Goal: Find specific page/section: Find specific page/section

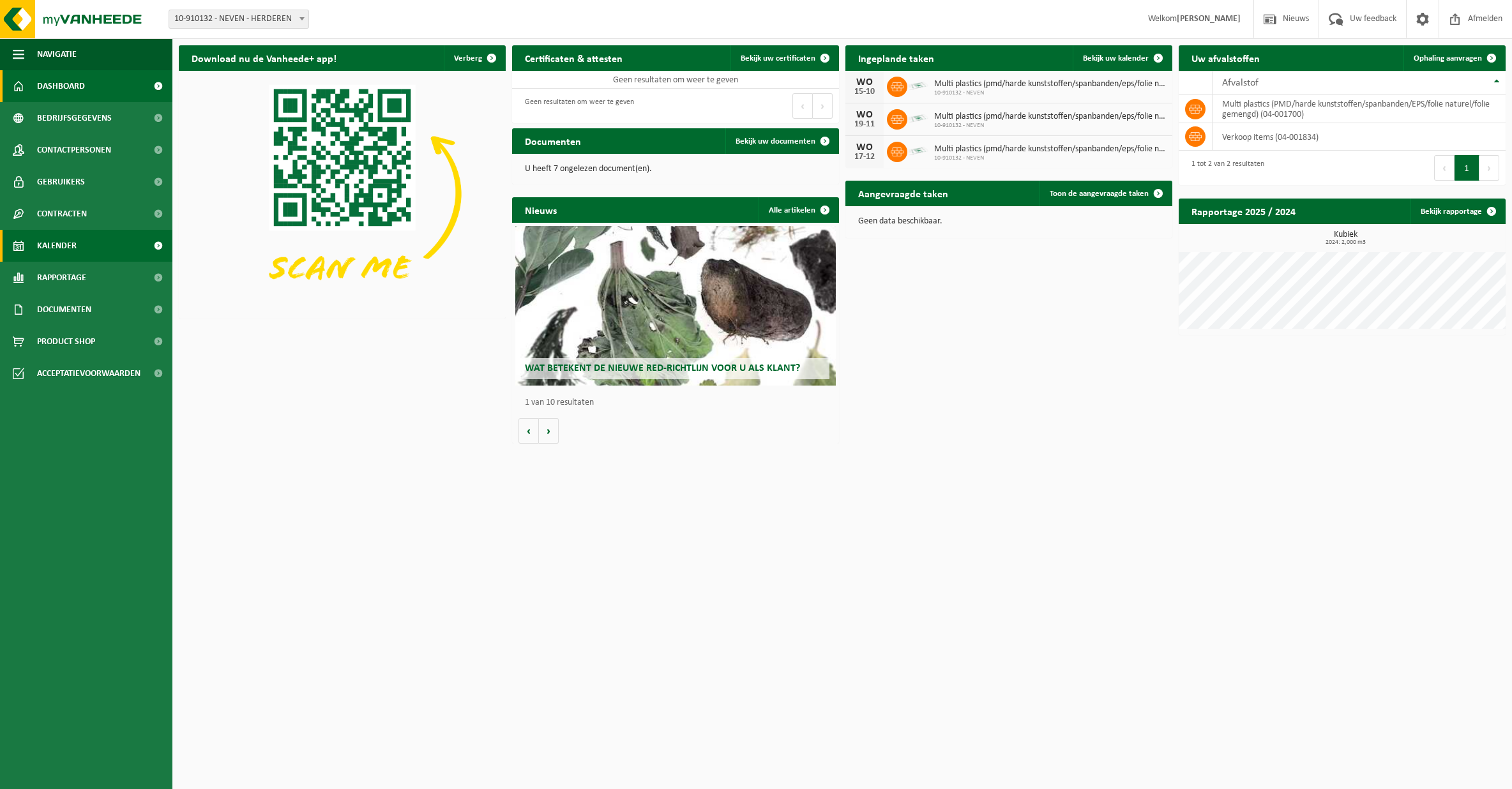
click at [81, 243] on link "Kalender" at bounding box center [86, 246] width 172 height 32
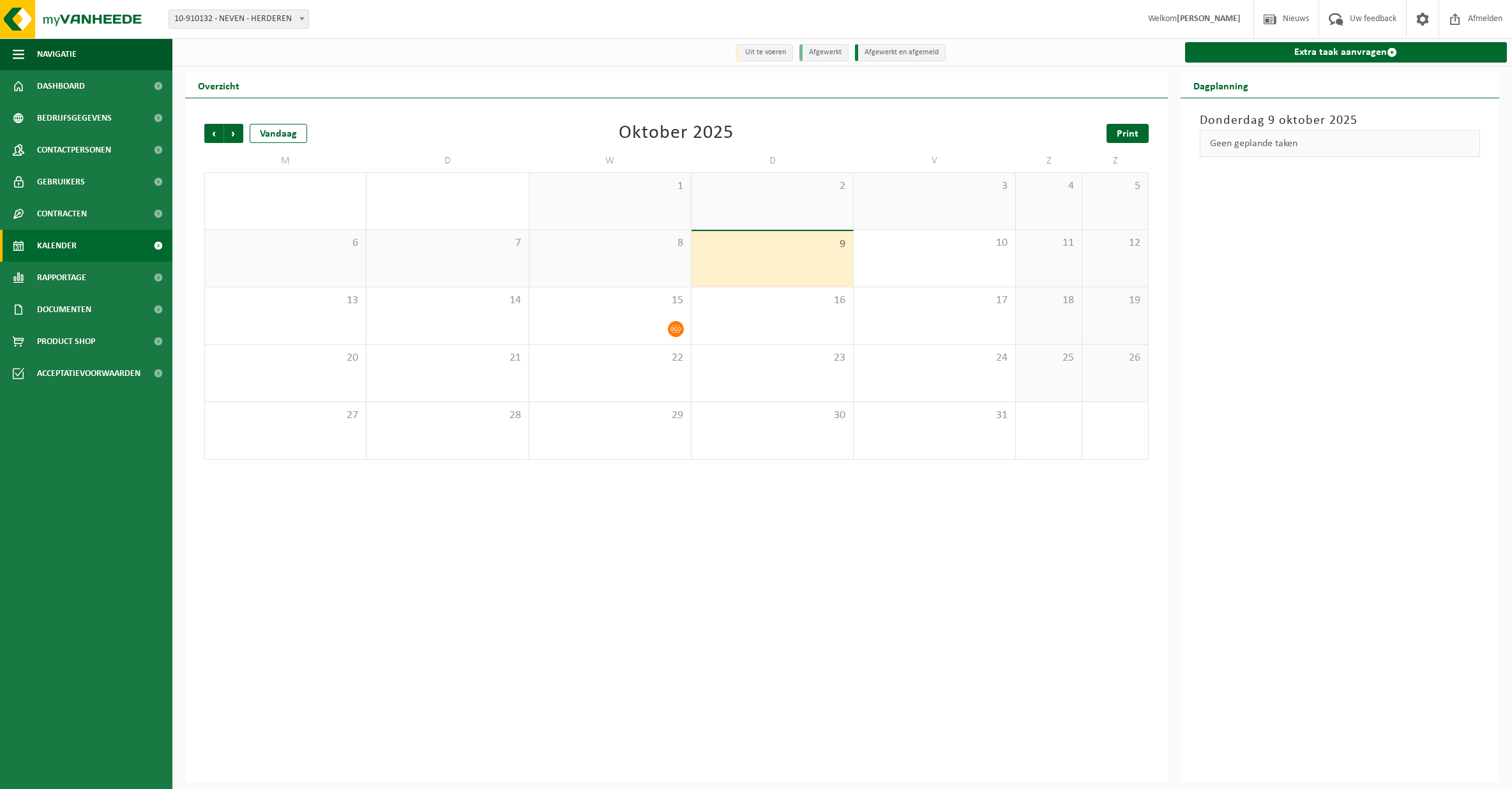
click at [1131, 133] on span "Print" at bounding box center [1127, 134] width 22 height 10
click at [284, 130] on div "Vandaag" at bounding box center [278, 133] width 57 height 19
click at [277, 133] on div "Vandaag" at bounding box center [278, 133] width 57 height 19
click at [225, 137] on span "Volgende" at bounding box center [233, 133] width 19 height 19
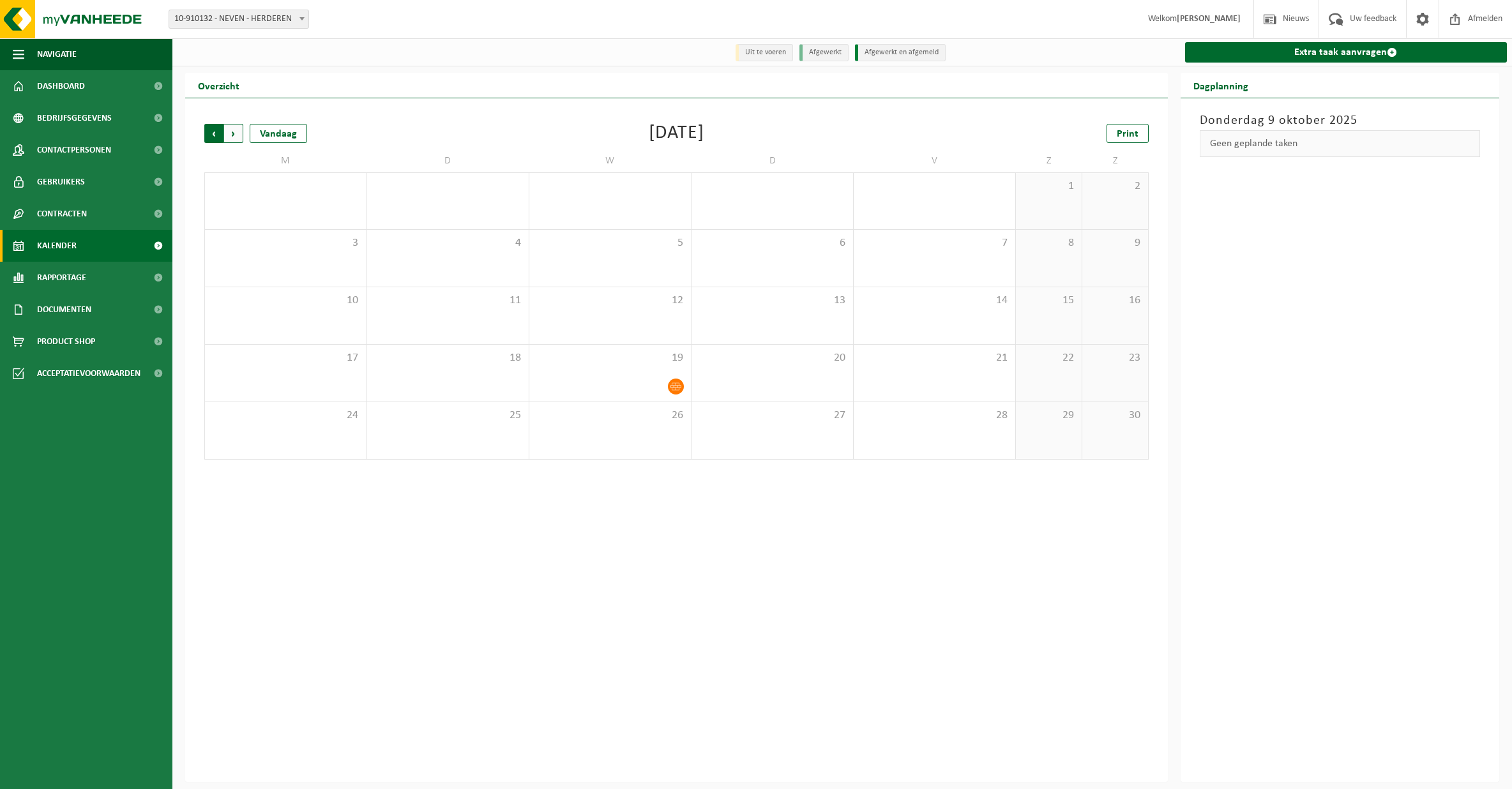
click at [236, 135] on span "Volgende" at bounding box center [233, 133] width 19 height 19
click at [216, 135] on span "Vorige" at bounding box center [214, 133] width 19 height 19
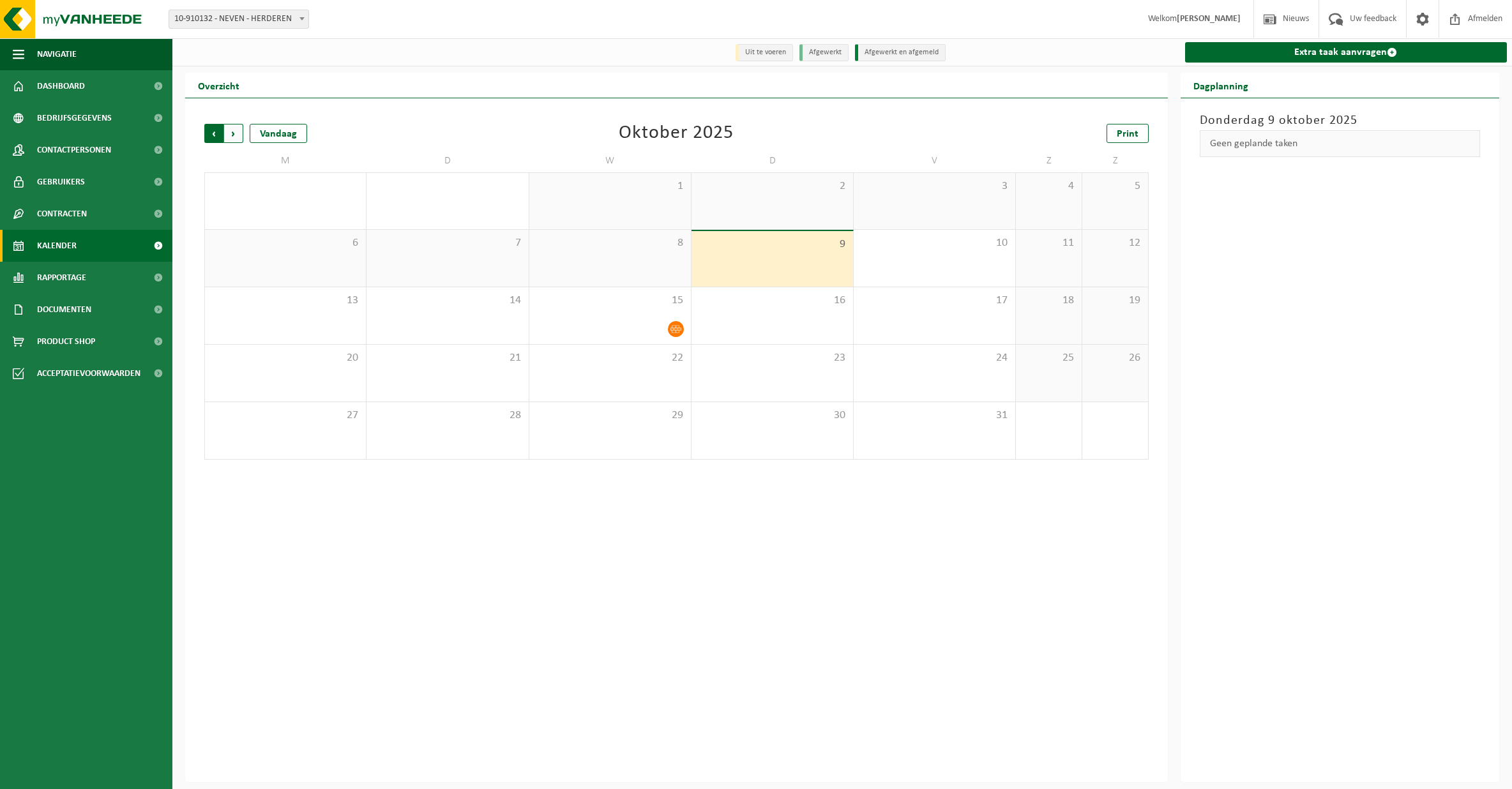
click at [233, 132] on span "Volgende" at bounding box center [233, 133] width 19 height 19
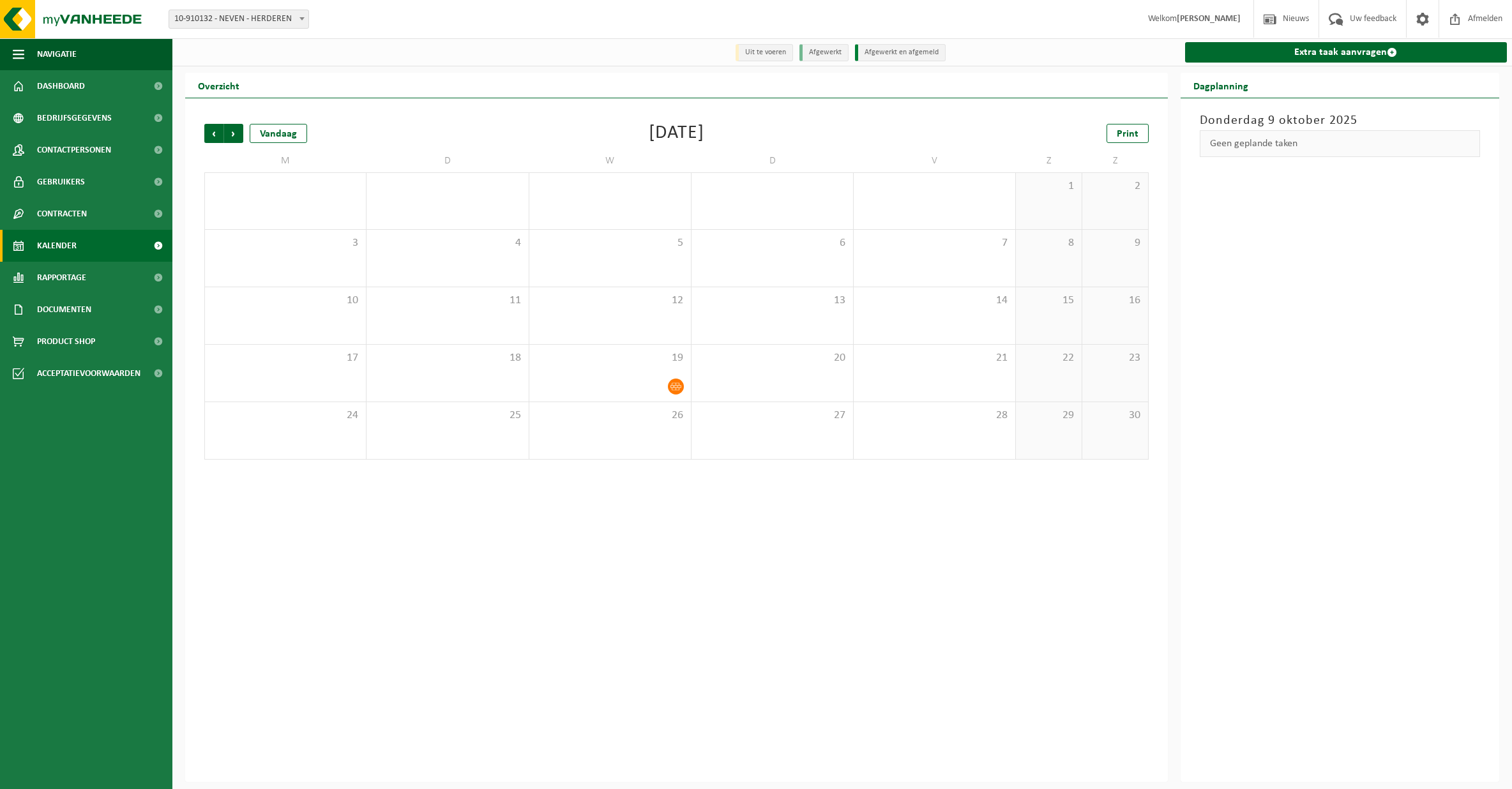
click at [233, 132] on span "Volgende" at bounding box center [233, 133] width 19 height 19
